Goal: Information Seeking & Learning: Learn about a topic

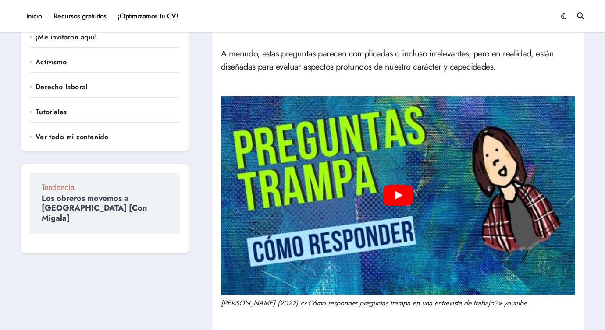
scroll to position [97, 0]
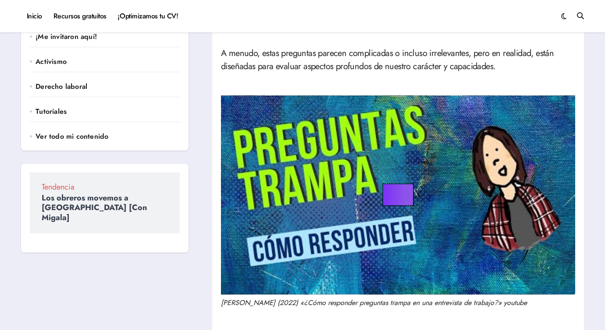
click at [396, 198] on button "Play" at bounding box center [398, 194] width 30 height 21
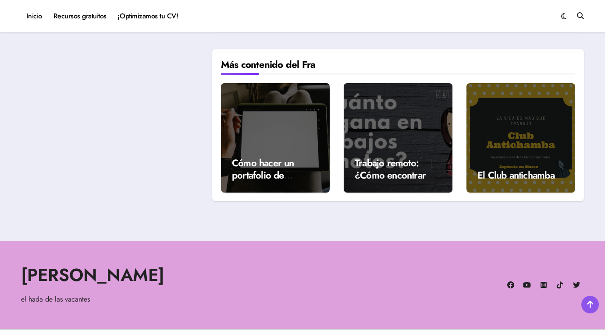
scroll to position [1998, 0]
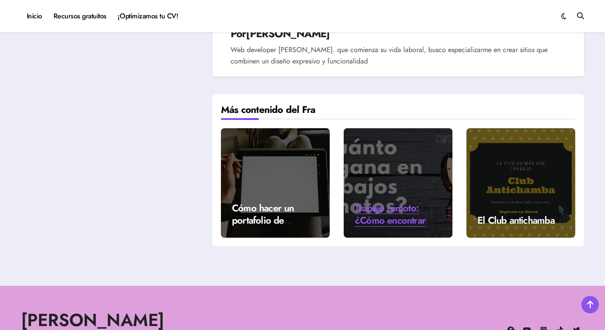
click at [402, 218] on link "Trabajo remoto: ¿Cómo encontrar uno con poca experiencia? ¿Cuánto ganaría?" at bounding box center [389, 233] width 71 height 64
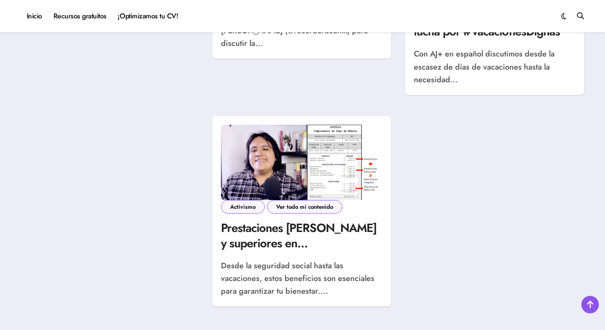
scroll to position [497, 0]
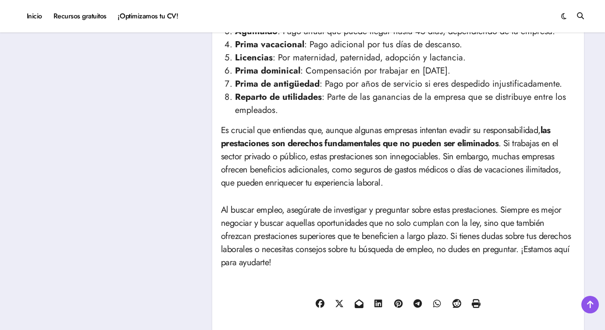
scroll to position [276, 0]
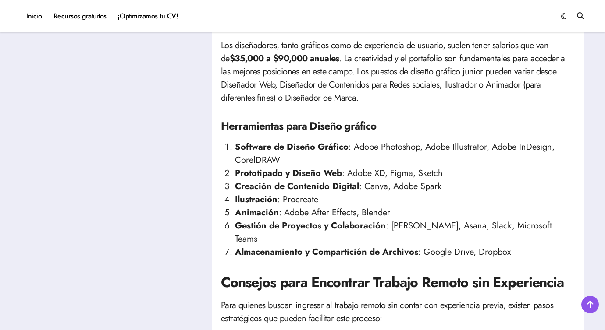
scroll to position [1272, 0]
